Goal: Task Accomplishment & Management: Complete application form

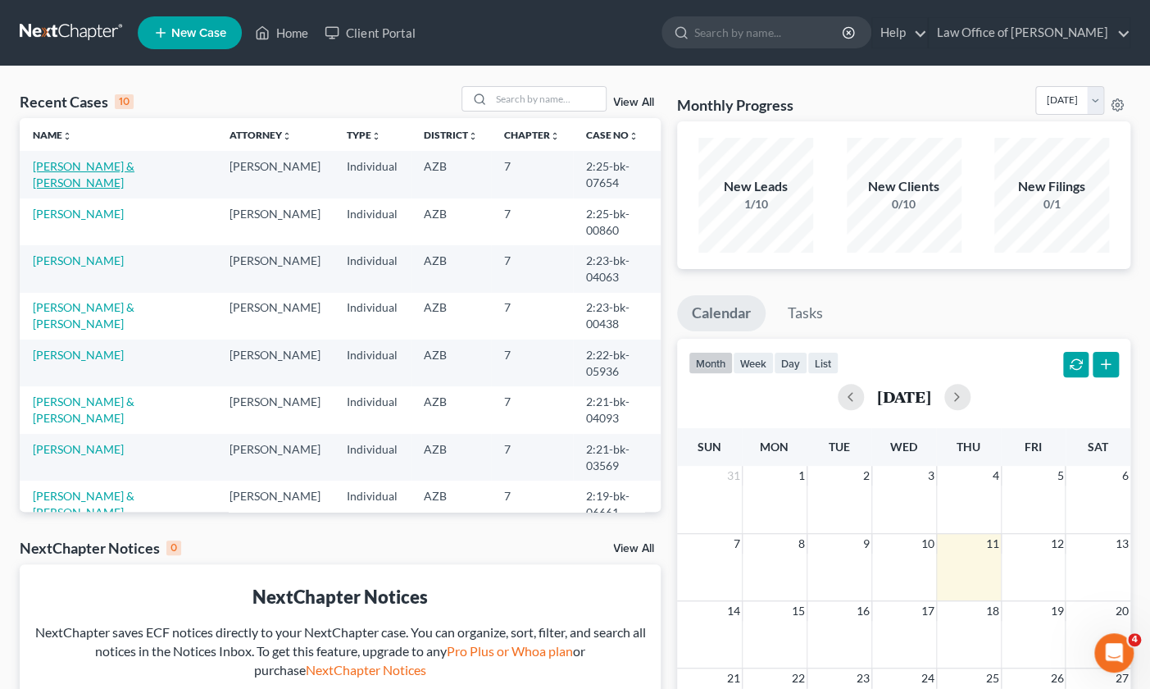
click at [134, 169] on link "[PERSON_NAME] & [PERSON_NAME]" at bounding box center [84, 174] width 102 height 30
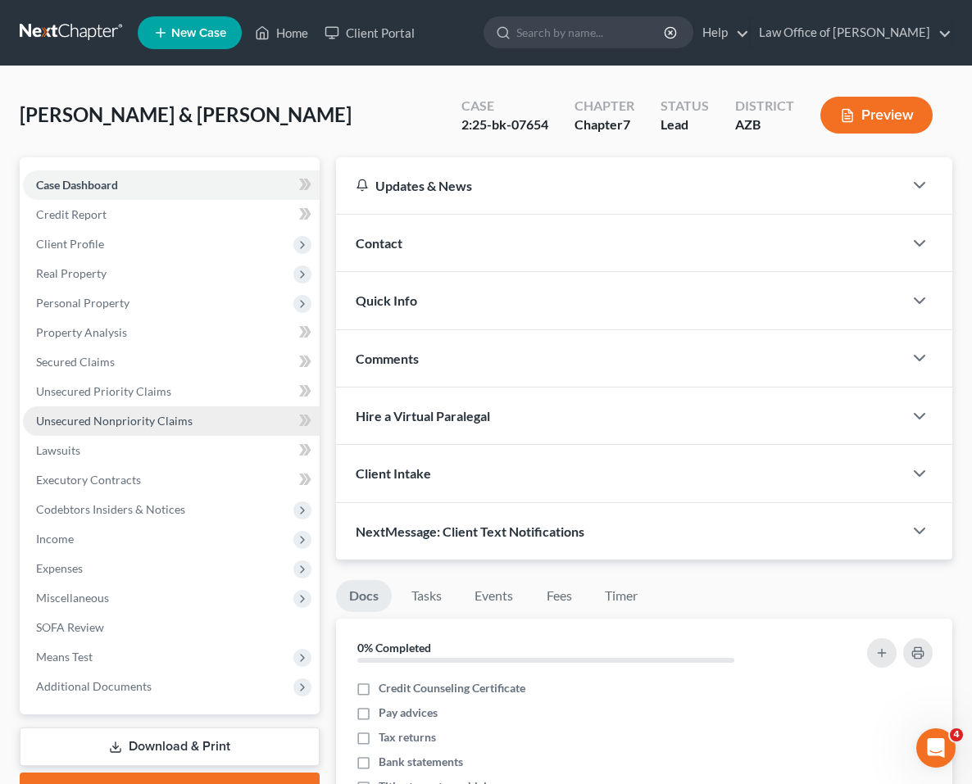
click at [105, 416] on span "Unsecured Nonpriority Claims" at bounding box center [114, 421] width 157 height 14
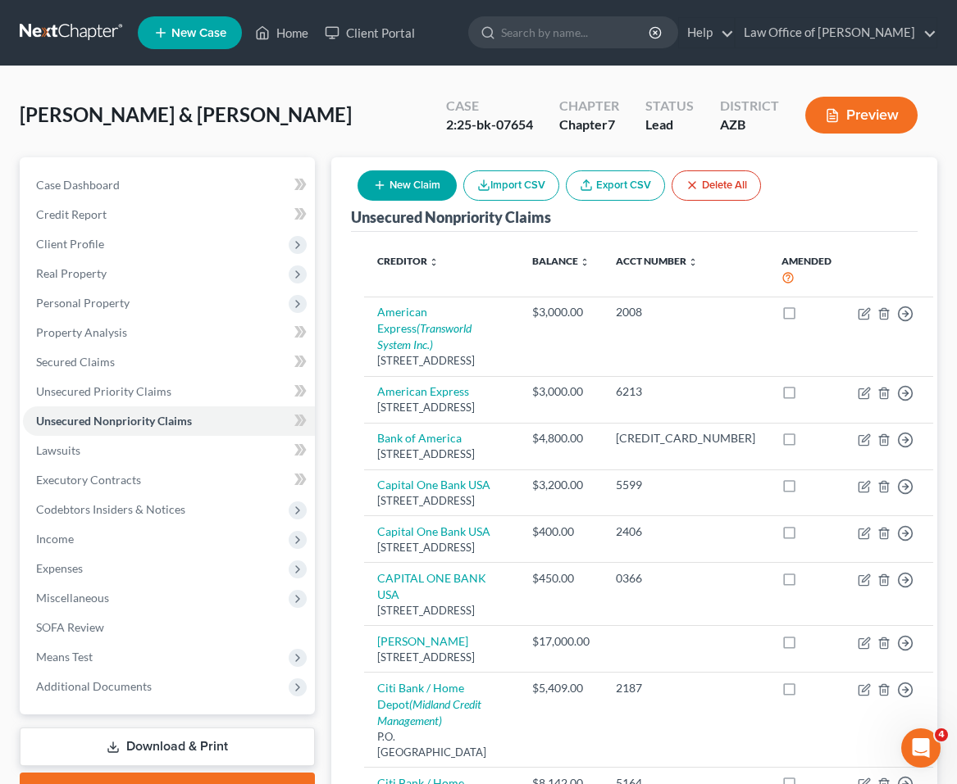
click at [403, 177] on button "New Claim" at bounding box center [406, 185] width 99 height 30
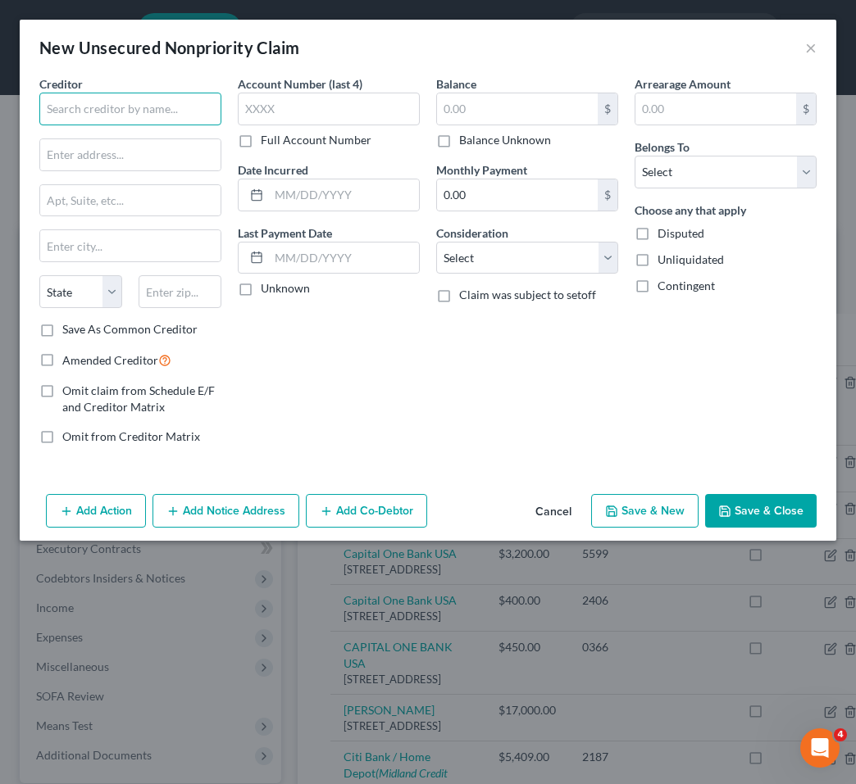
click at [98, 107] on input "text" at bounding box center [130, 109] width 182 height 33
type input "Big O Tires"
drag, startPoint x: 843, startPoint y: 266, endPoint x: 49, endPoint y: 148, distance: 803.0
click at [49, 147] on input "text" at bounding box center [130, 154] width 180 height 31
paste input "[STREET_ADDRESS]"
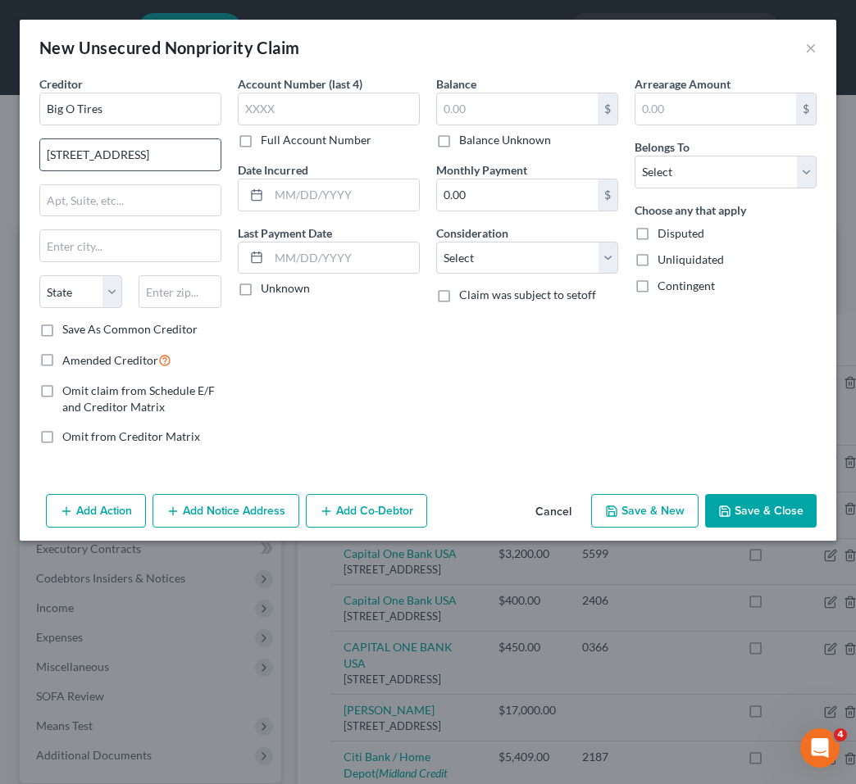
click at [105, 158] on input "[STREET_ADDRESS]" at bounding box center [130, 154] width 180 height 31
drag, startPoint x: 127, startPoint y: 156, endPoint x: 157, endPoint y: 156, distance: 30.3
click at [157, 156] on input "[STREET_ADDRESS]" at bounding box center [130, 154] width 180 height 31
type input "[STREET_ADDRESS]"
paste input "43219"
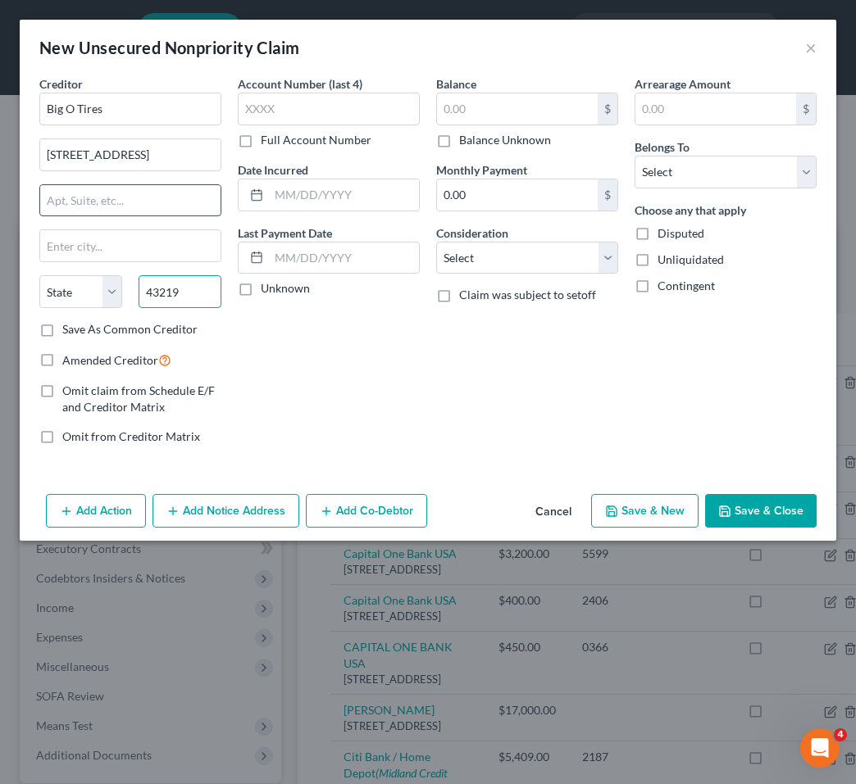
type input "43219"
drag, startPoint x: 116, startPoint y: 194, endPoint x: 98, endPoint y: 175, distance: 26.1
type input "Columbus"
select select "36"
click at [120, 156] on input "[STREET_ADDRESS]" at bounding box center [130, 154] width 180 height 31
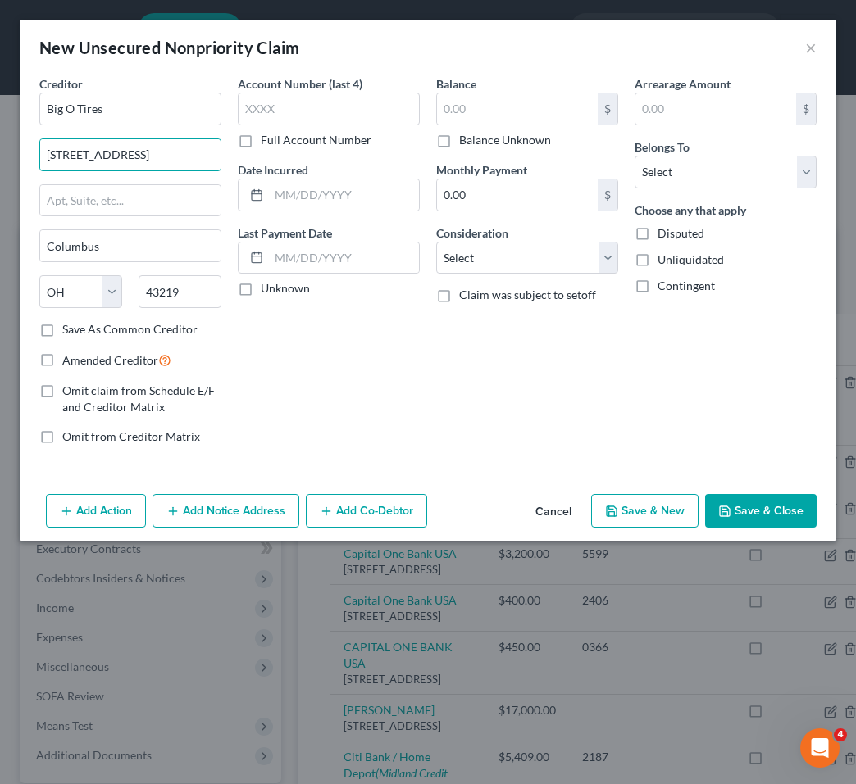
drag, startPoint x: 135, startPoint y: 154, endPoint x: 247, endPoint y: 164, distance: 111.9
click at [247, 164] on div "Creditor * Big O Tires [STREET_ADDRESS]-3673 [GEOGRAPHIC_DATA] [US_STATE][GEOGR…" at bounding box center [427, 266] width 793 height 383
type input "[STREET_ADDRESS]"
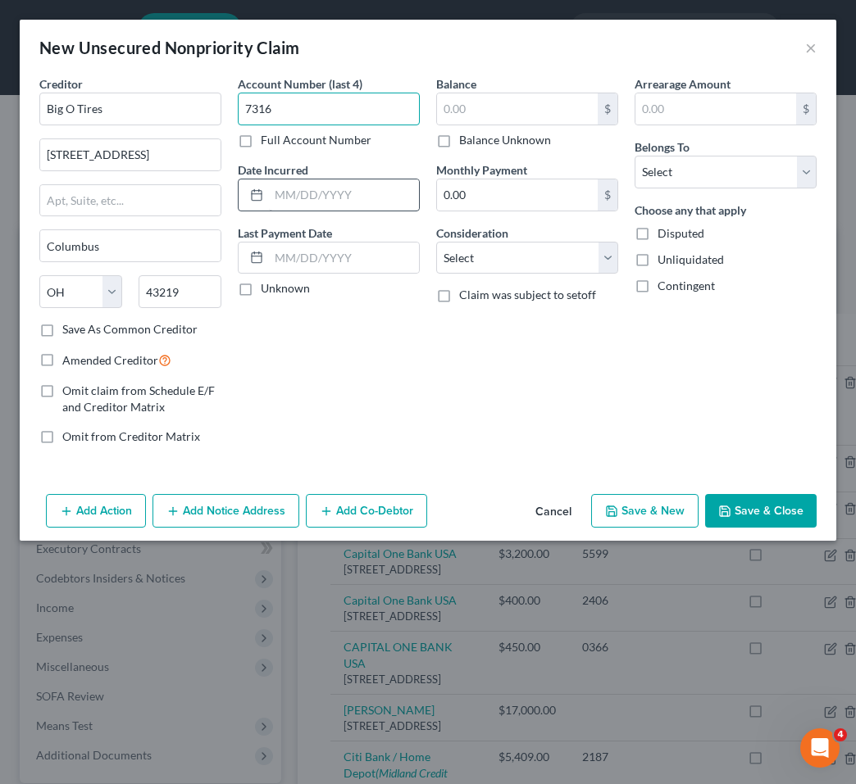
type input "7316"
click at [305, 194] on input "text" at bounding box center [344, 195] width 150 height 31
click at [470, 106] on input "text" at bounding box center [517, 108] width 161 height 31
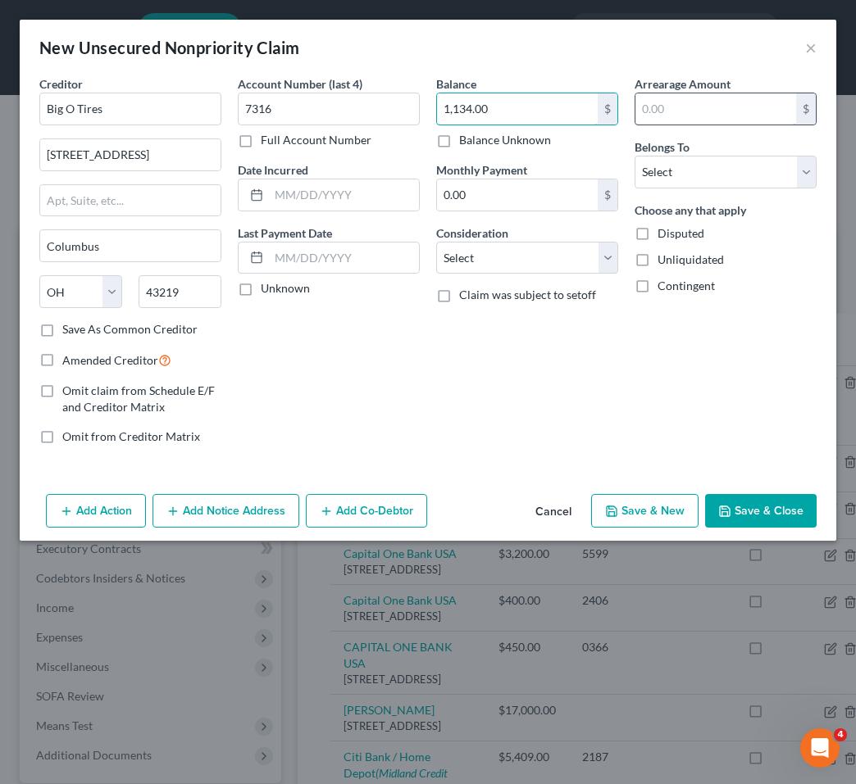
type input "1,134.00"
click at [678, 103] on input "text" at bounding box center [715, 108] width 161 height 31
type input "1,134.00"
click at [675, 180] on select "Select Debtor 1 Only Debtor 2 Only Debtor 1 And Debtor 2 Only At Least One Of T…" at bounding box center [725, 172] width 182 height 33
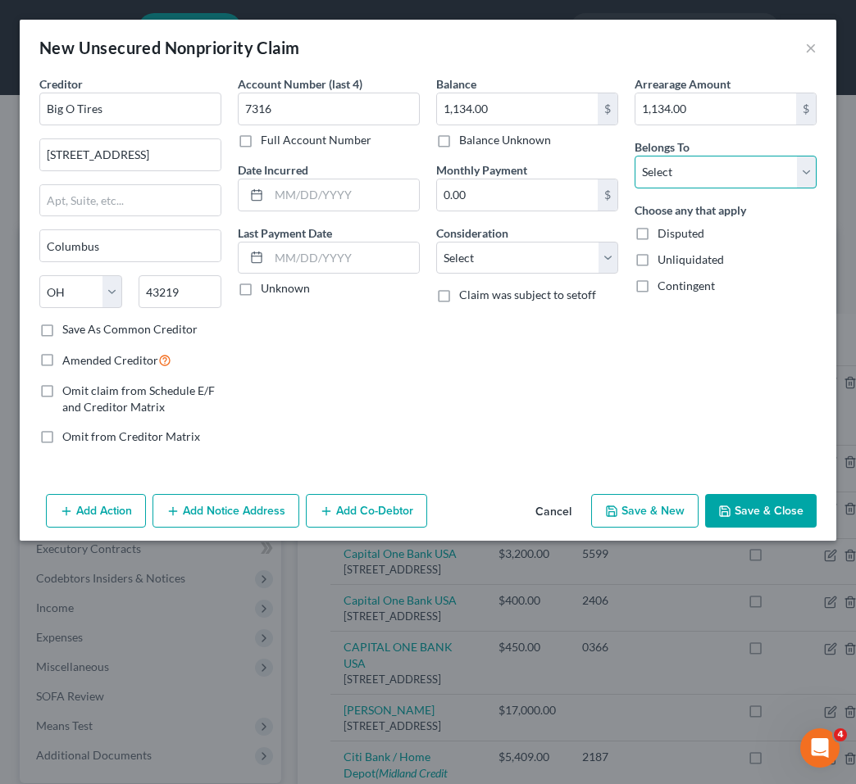
select select "4"
click at [310, 196] on input "text" at bounding box center [344, 195] width 150 height 31
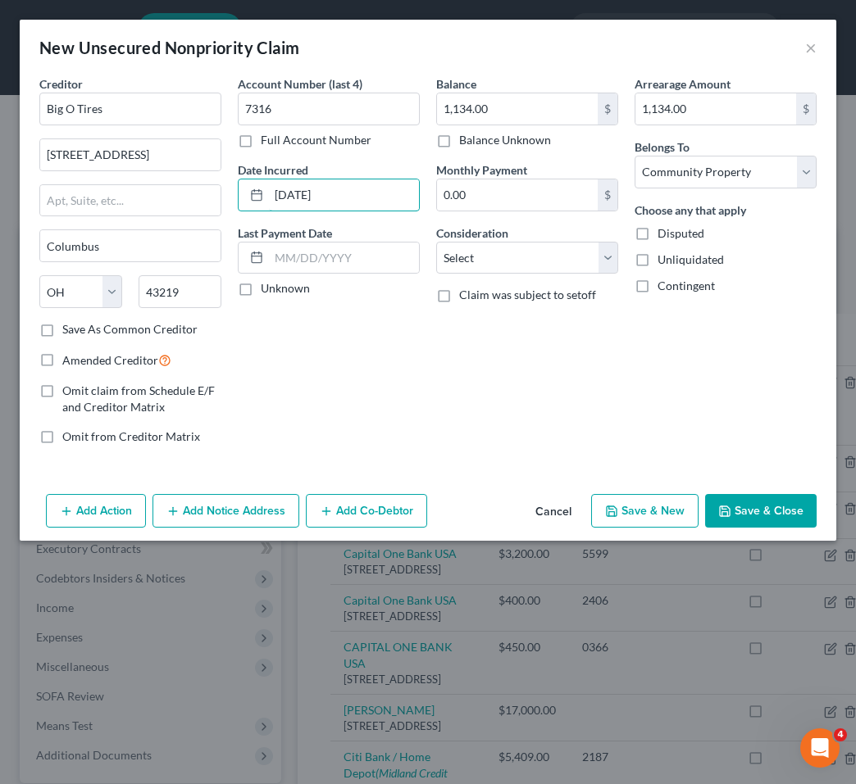
type input "[DATE]"
drag, startPoint x: 246, startPoint y: 292, endPoint x: 299, endPoint y: 286, distance: 53.6
click at [261, 292] on label "Unknown" at bounding box center [285, 288] width 49 height 16
click at [267, 291] on input "Unknown" at bounding box center [272, 285] width 11 height 11
checkbox input "true"
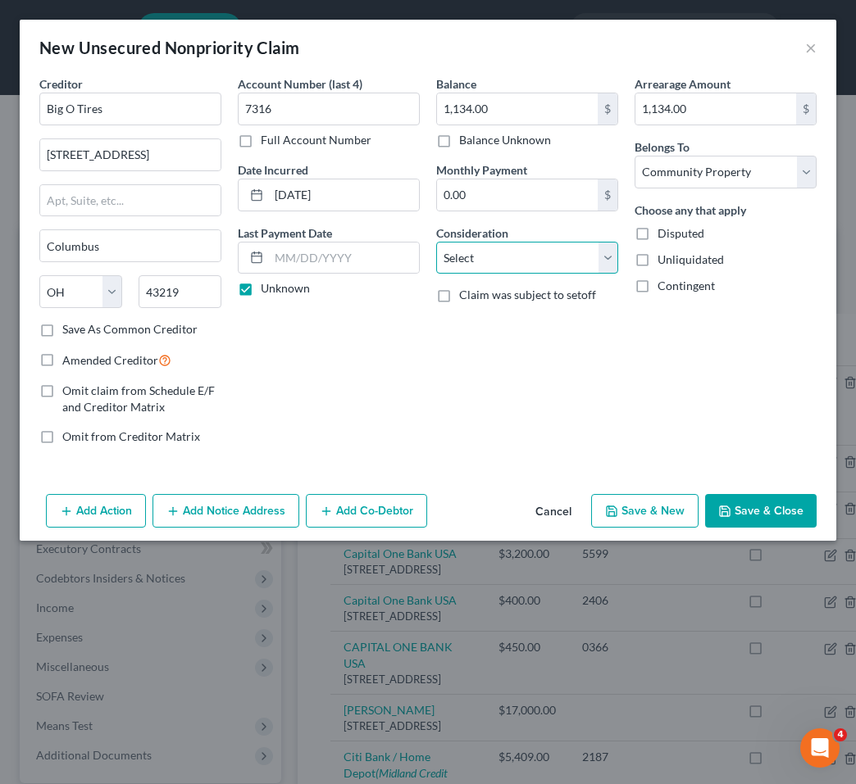
select select "2"
click at [778, 514] on button "Save & Close" at bounding box center [760, 511] width 111 height 34
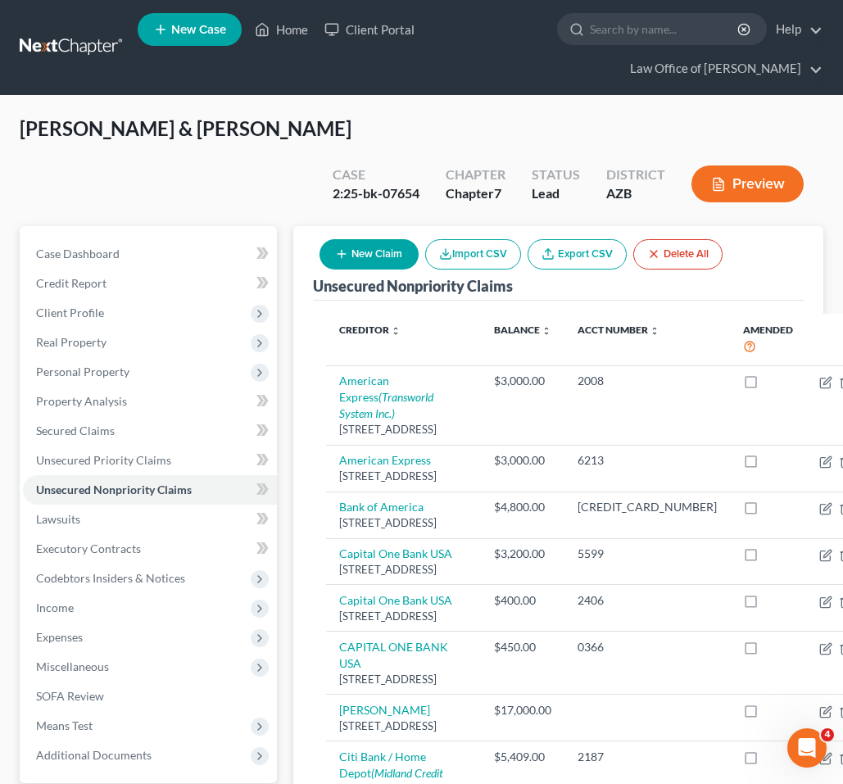
click at [398, 268] on button "New Claim" at bounding box center [369, 254] width 99 height 30
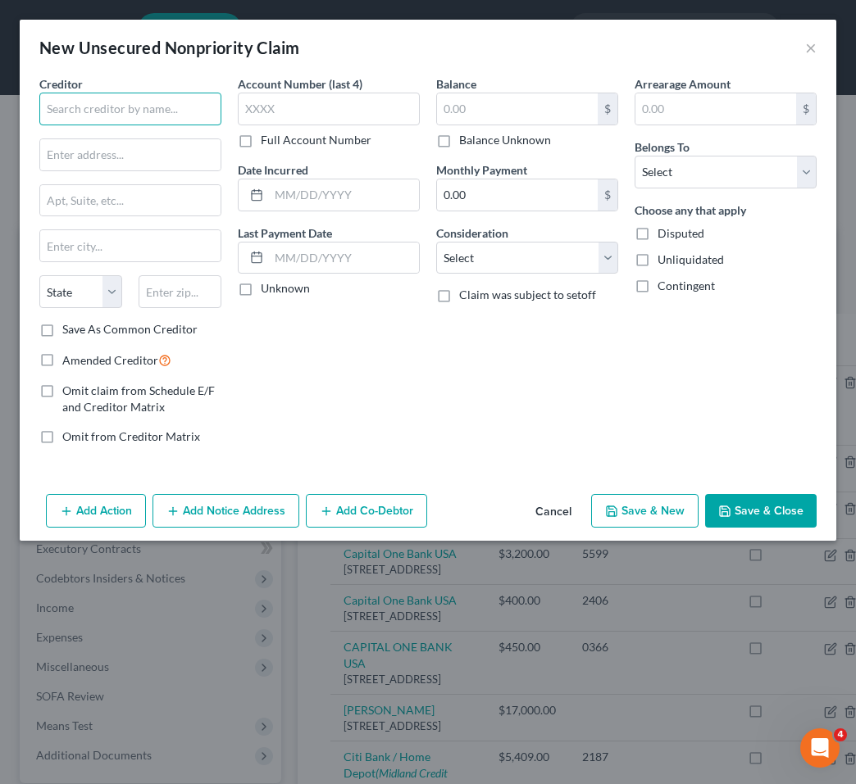
click at [153, 114] on input "text" at bounding box center [130, 109] width 182 height 33
paste input "[PERSON_NAME] Fargo Card Services"
type input "[PERSON_NAME] Fargo Card Services"
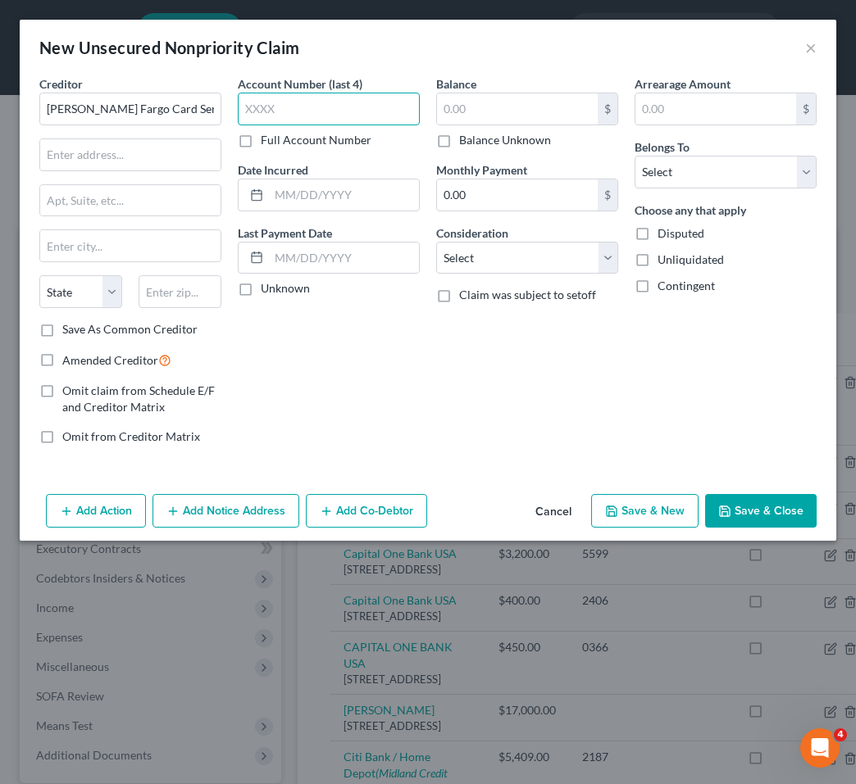
drag, startPoint x: 839, startPoint y: 248, endPoint x: 331, endPoint y: 105, distance: 527.8
click at [331, 105] on input "text" at bounding box center [329, 109] width 182 height 33
type input "0939"
click at [485, 108] on input "text" at bounding box center [517, 108] width 161 height 31
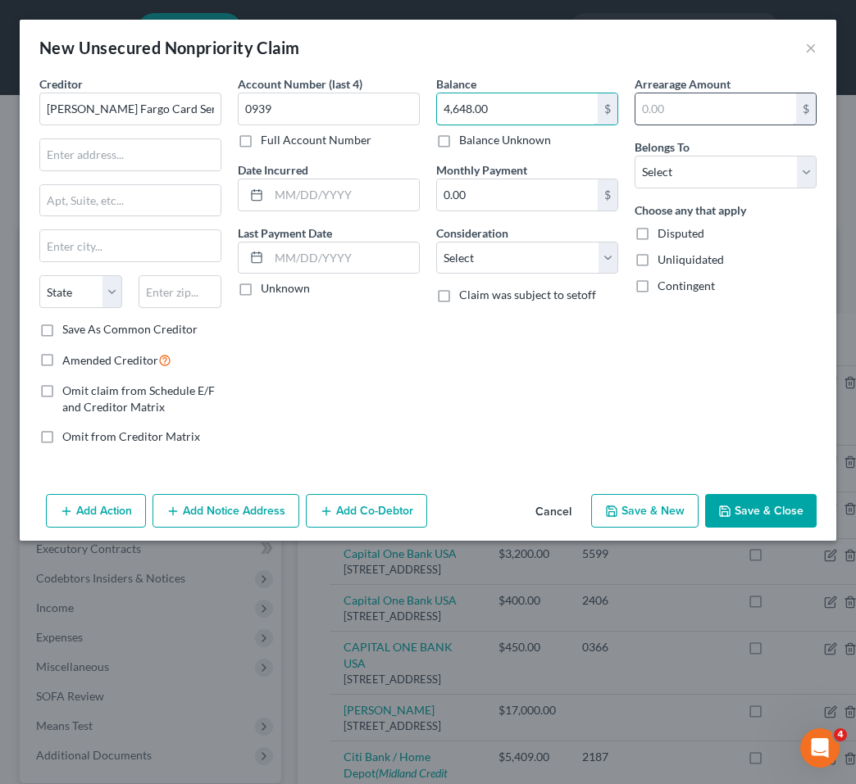
type input "4,648.00"
click at [701, 116] on input "text" at bounding box center [715, 108] width 161 height 31
type input "4,648.00"
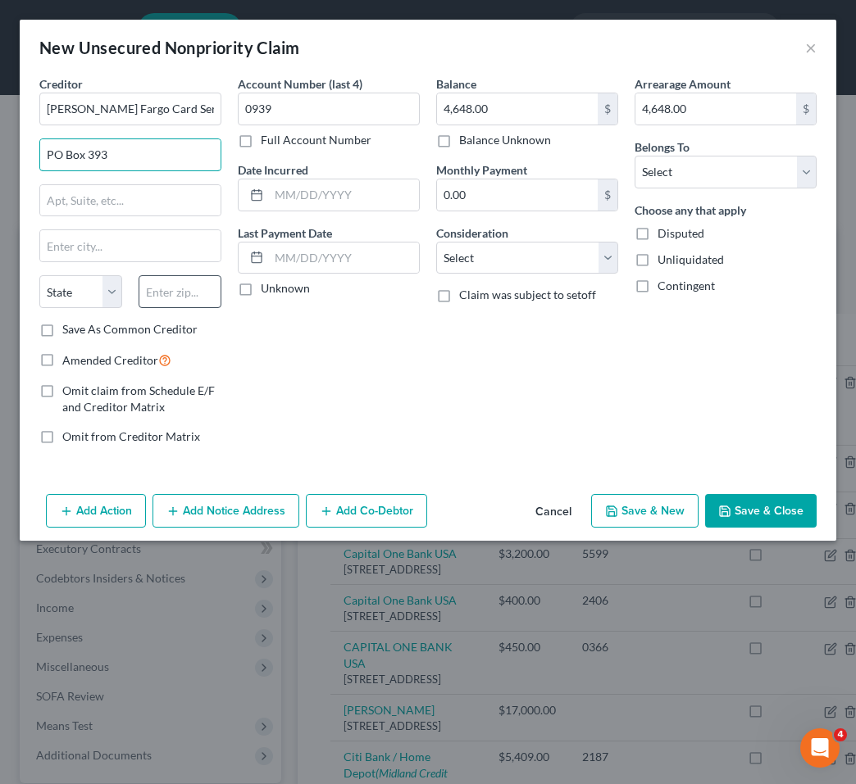
type input "PO Box 393"
type input "55480"
type input "[GEOGRAPHIC_DATA]"
select select "24"
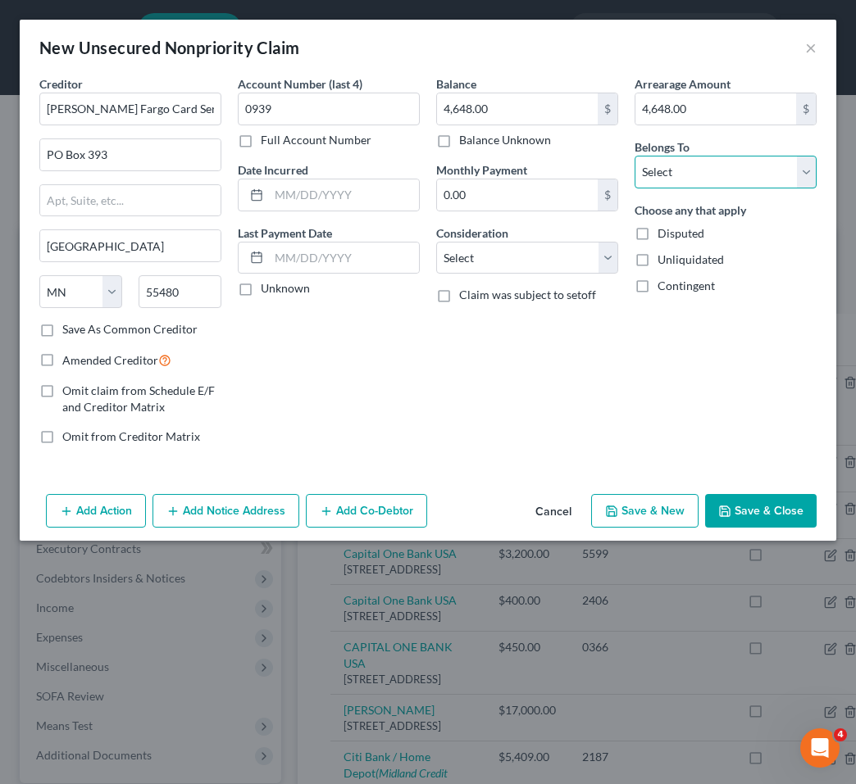
select select "4"
click at [338, 196] on input "text" at bounding box center [344, 195] width 150 height 31
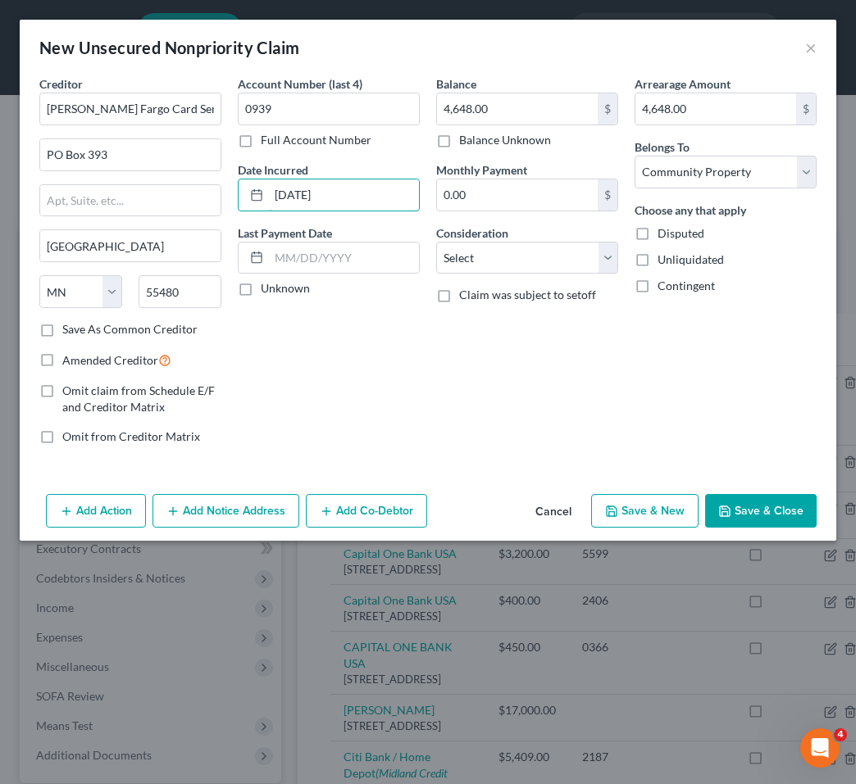
type input "[DATE]"
click at [261, 290] on label "Unknown" at bounding box center [285, 288] width 49 height 16
click at [267, 290] on input "Unknown" at bounding box center [272, 285] width 11 height 11
checkbox input "true"
select select "2"
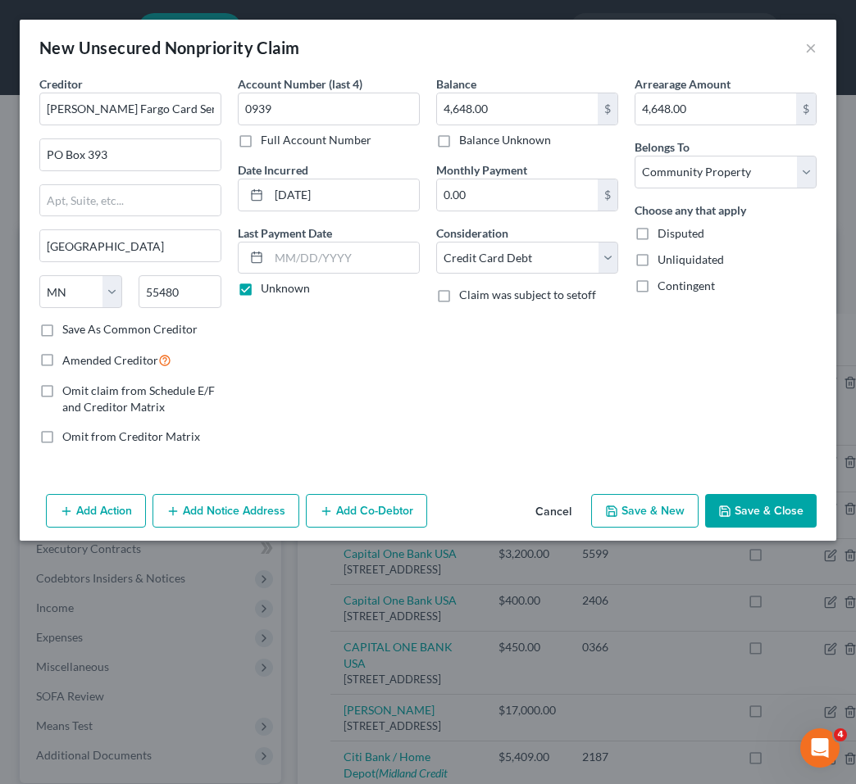
click at [776, 500] on button "Save & Close" at bounding box center [760, 511] width 111 height 34
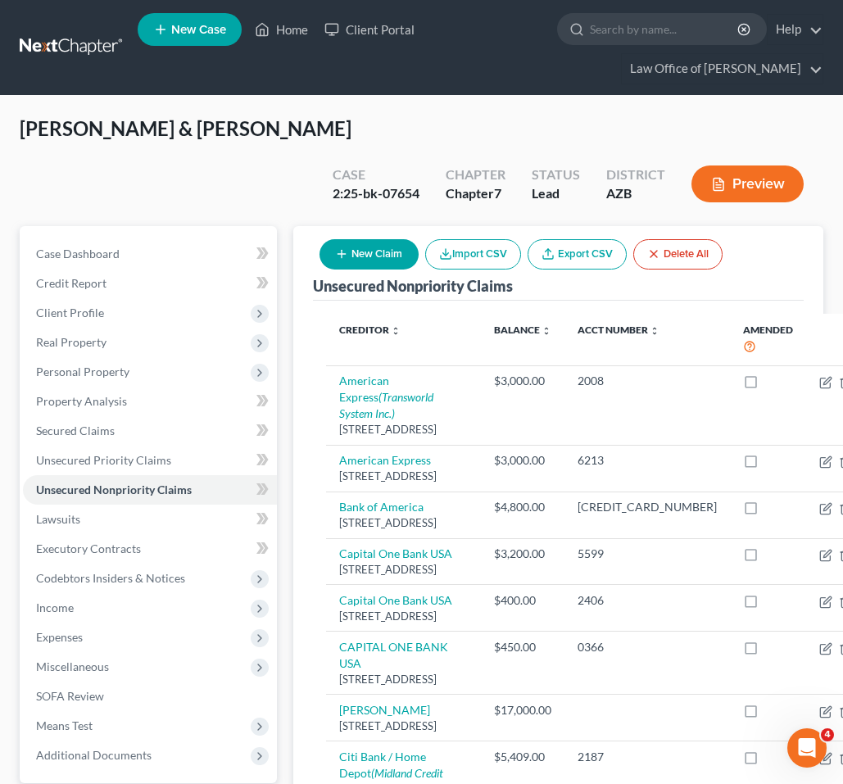
click at [374, 257] on button "New Claim" at bounding box center [369, 254] width 99 height 30
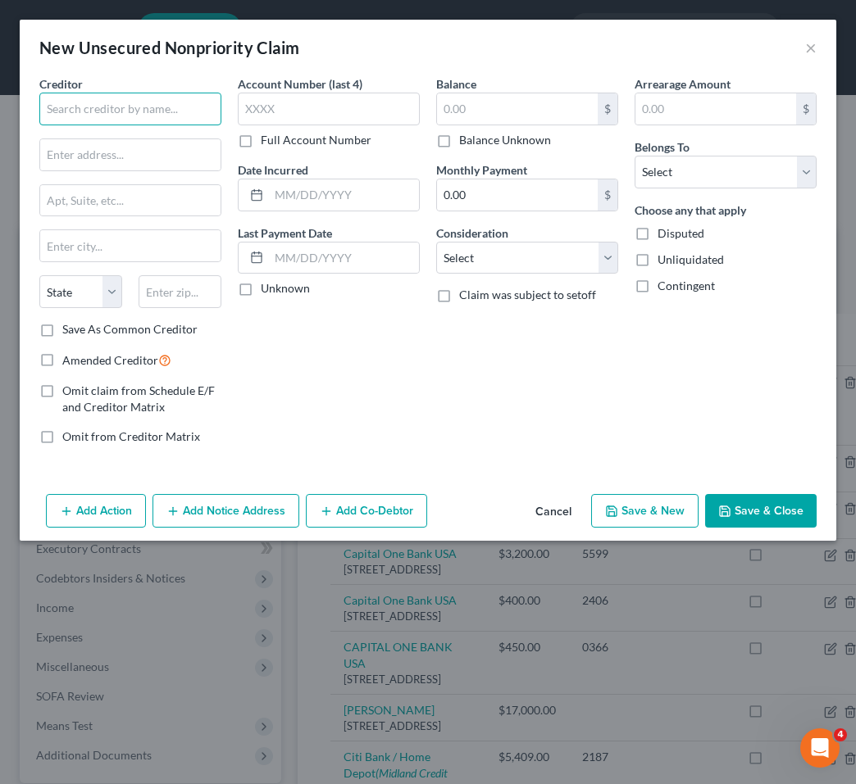
click at [159, 120] on input "text" at bounding box center [130, 109] width 182 height 33
type input "SYNCB / Paypal"
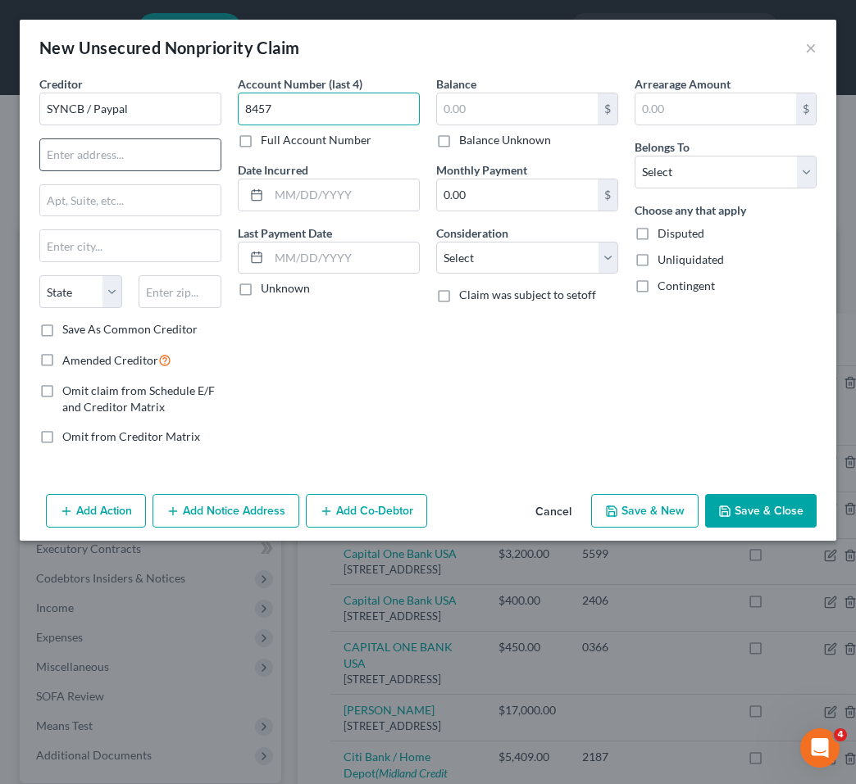
type input "8457"
paste input "PO Box 71727,"
type input "PO Box 71727"
click at [547, 433] on div "Balance $ Balance Unknown Balance Undetermined $ Balance Unknown Monthly Paymen…" at bounding box center [527, 266] width 198 height 383
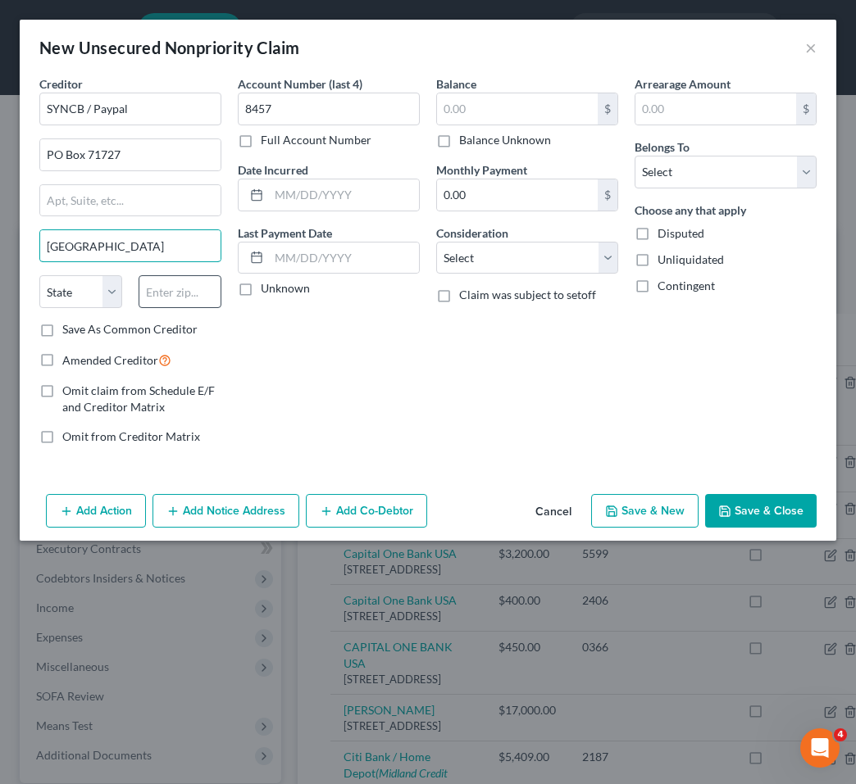
type input "[GEOGRAPHIC_DATA]"
click at [172, 298] on input "text" at bounding box center [180, 291] width 83 height 33
type input "19176"
click at [419, 410] on div "Account Number (last 4) 8457 Full Account Number Date Incurred Last Payment Dat…" at bounding box center [329, 266] width 198 height 383
select select "39"
